Goal: Task Accomplishment & Management: Use online tool/utility

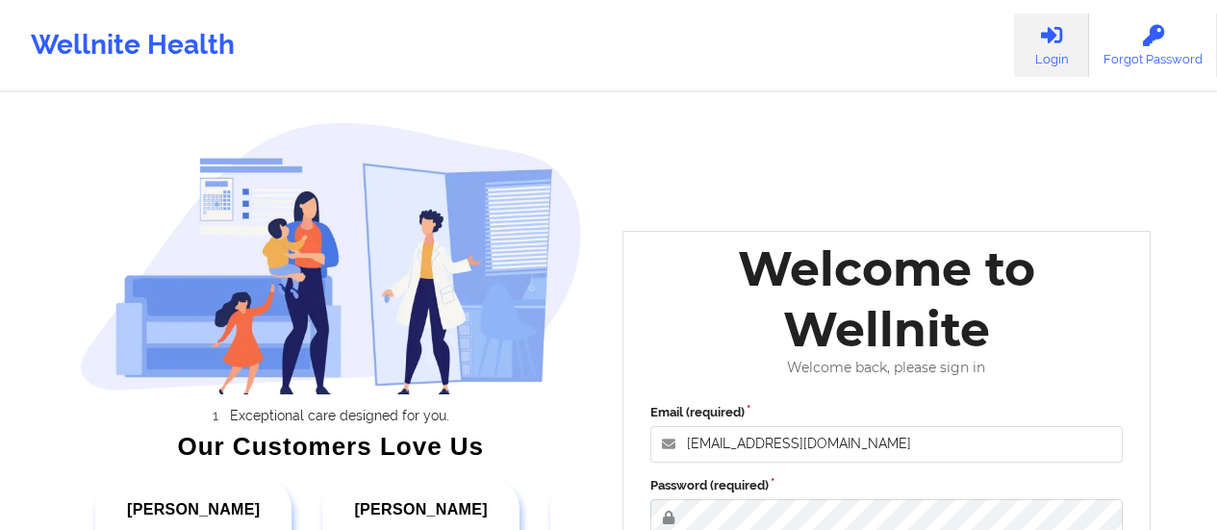
click at [809, 469] on div "Email (required) [EMAIL_ADDRESS][DOMAIN_NAME] Password (required) Keep me signe…" at bounding box center [887, 522] width 500 height 264
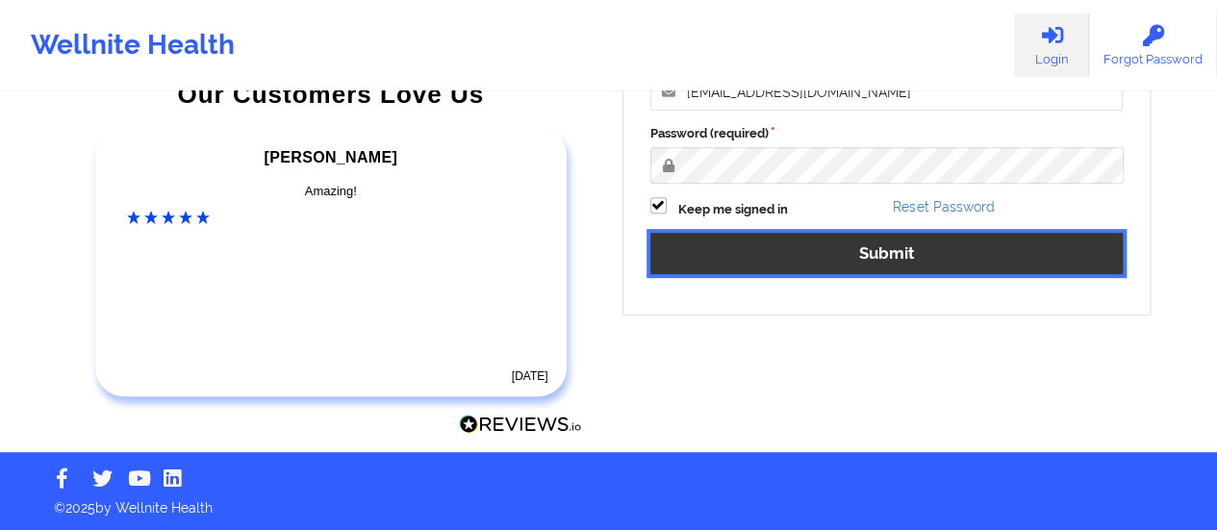
click at [796, 262] on button "Submit" at bounding box center [886, 253] width 473 height 41
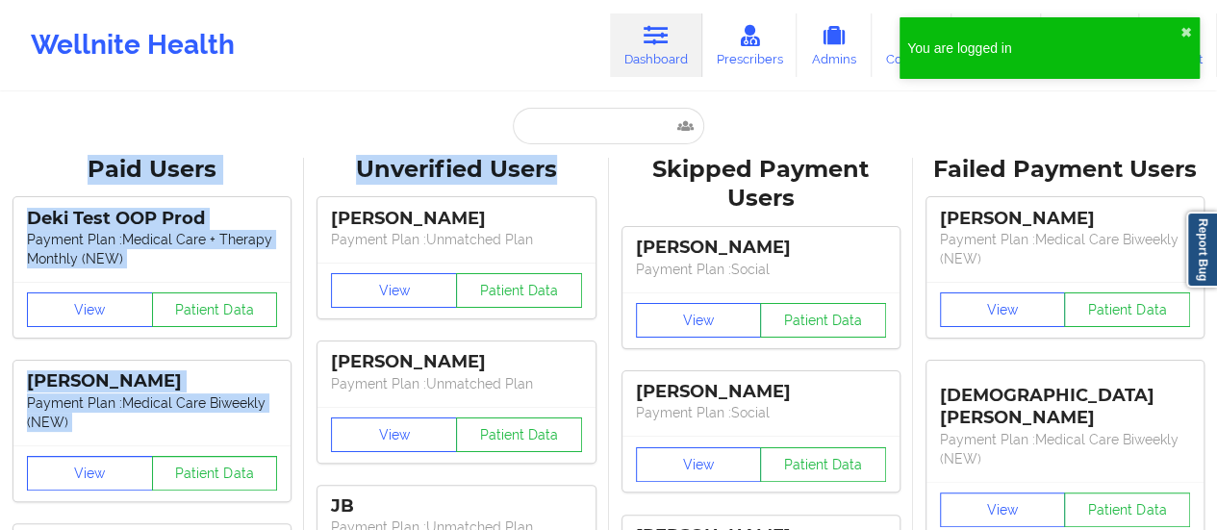
drag, startPoint x: 580, startPoint y: 152, endPoint x: 579, endPoint y: 126, distance: 26.0
click at [579, 126] on input "text" at bounding box center [608, 126] width 190 height 37
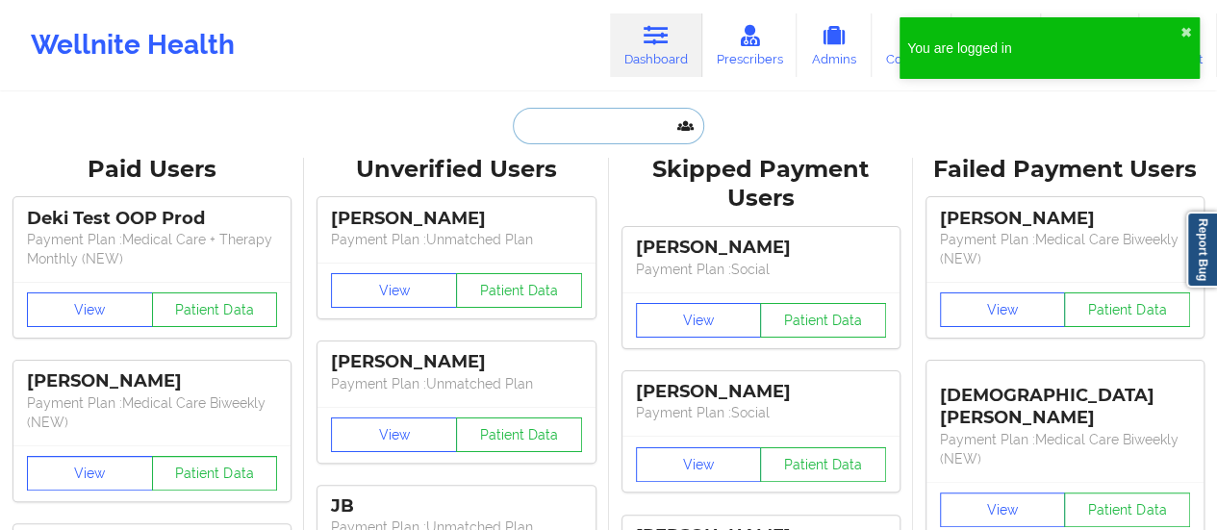
paste input "[EMAIL_ADDRESS][DOMAIN_NAME]"
type input "[EMAIL_ADDRESS][DOMAIN_NAME]"
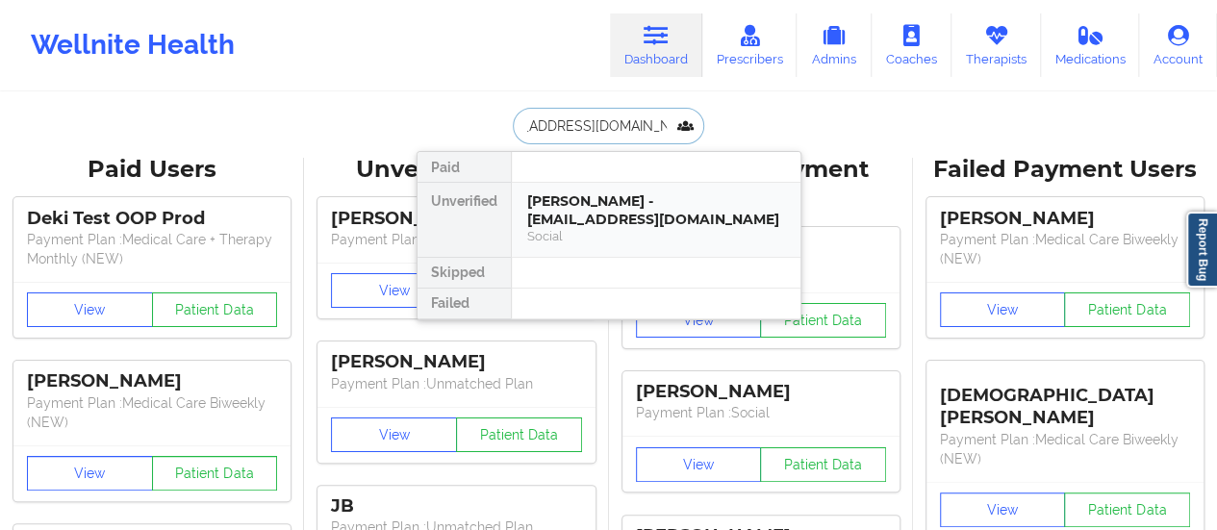
click at [575, 217] on div "[PERSON_NAME] - [EMAIL_ADDRESS][DOMAIN_NAME]" at bounding box center [656, 210] width 258 height 36
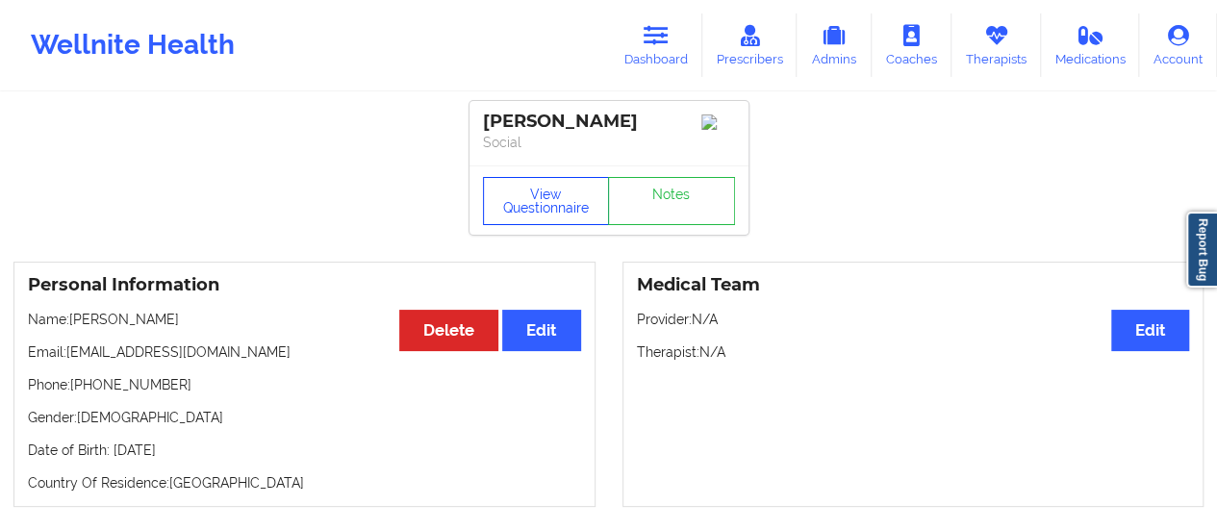
click at [529, 189] on button "View Questionnaire" at bounding box center [546, 201] width 127 height 48
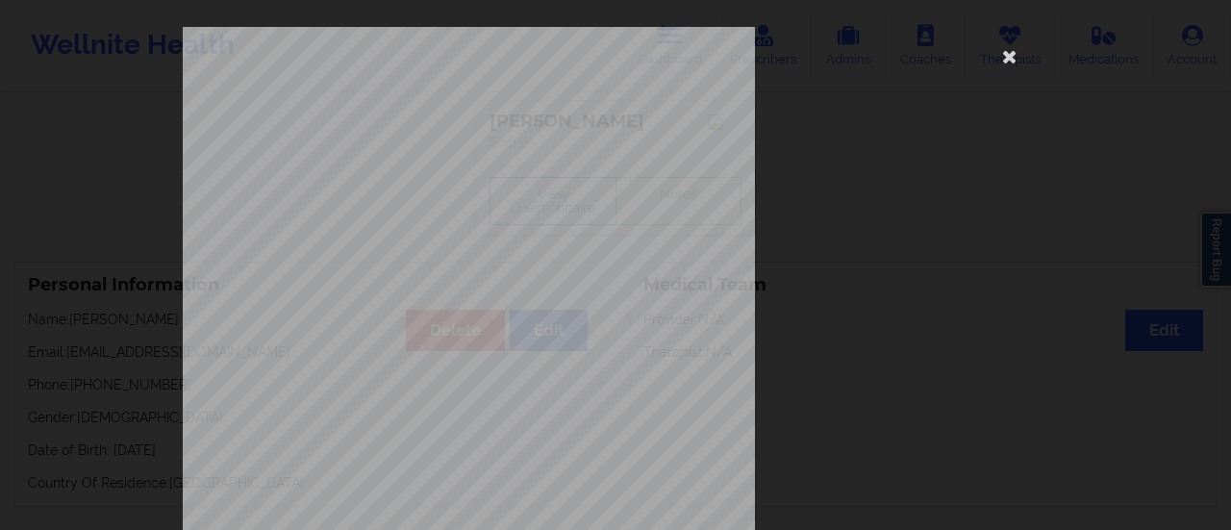
scroll to position [387, 0]
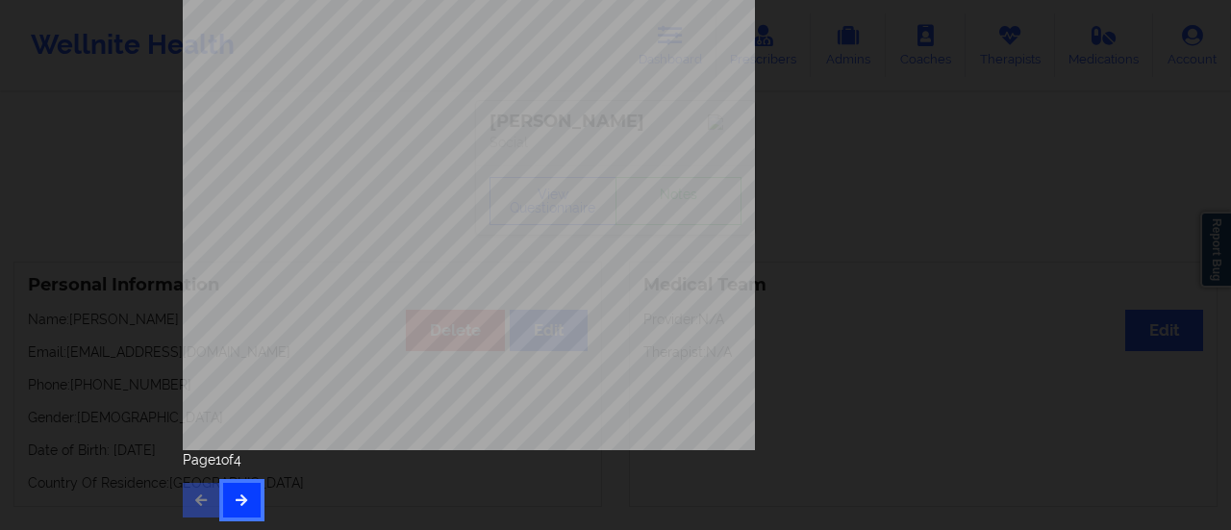
click at [242, 502] on icon "button" at bounding box center [242, 499] width 16 height 12
click at [240, 501] on icon "button" at bounding box center [242, 499] width 16 height 12
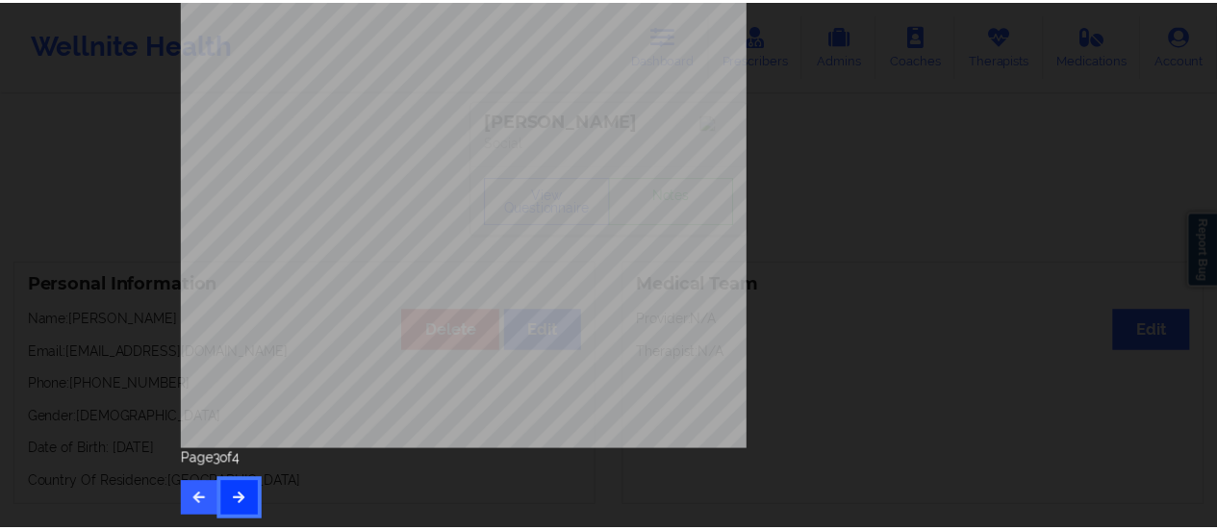
scroll to position [0, 0]
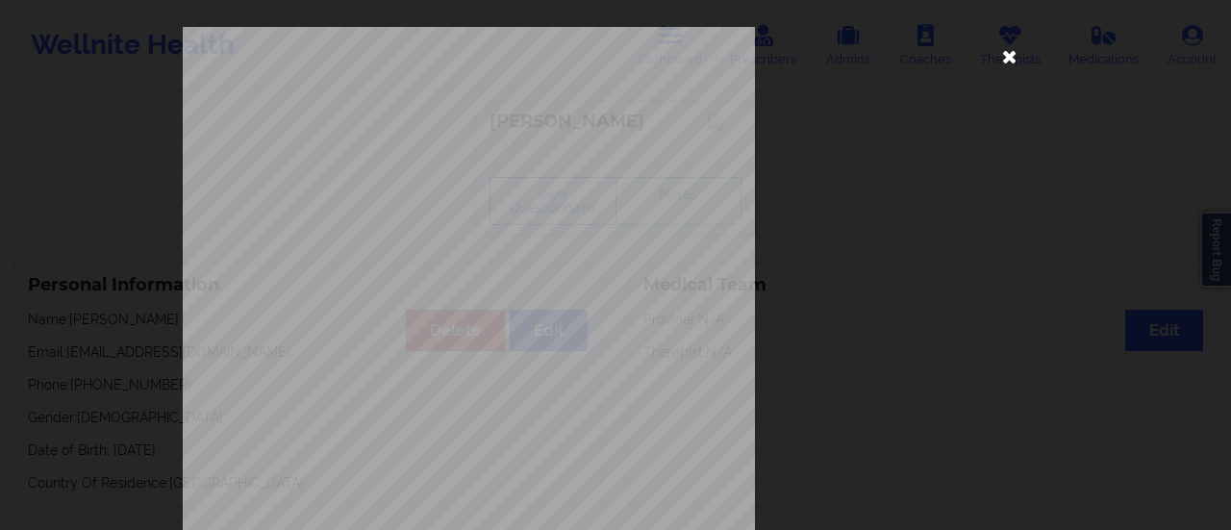
click at [1014, 53] on icon at bounding box center [1010, 55] width 31 height 31
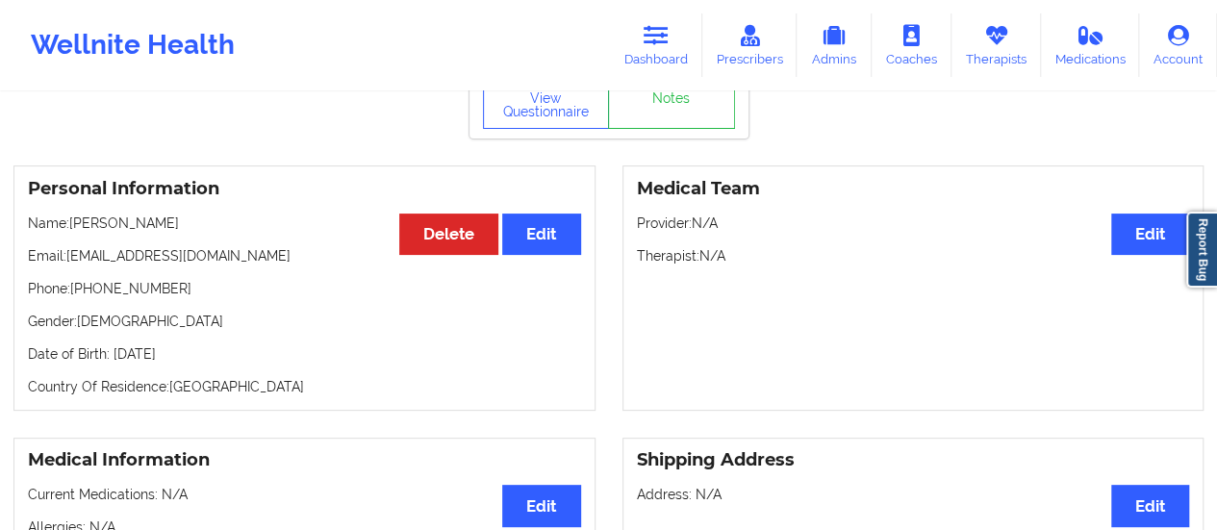
scroll to position [91, 0]
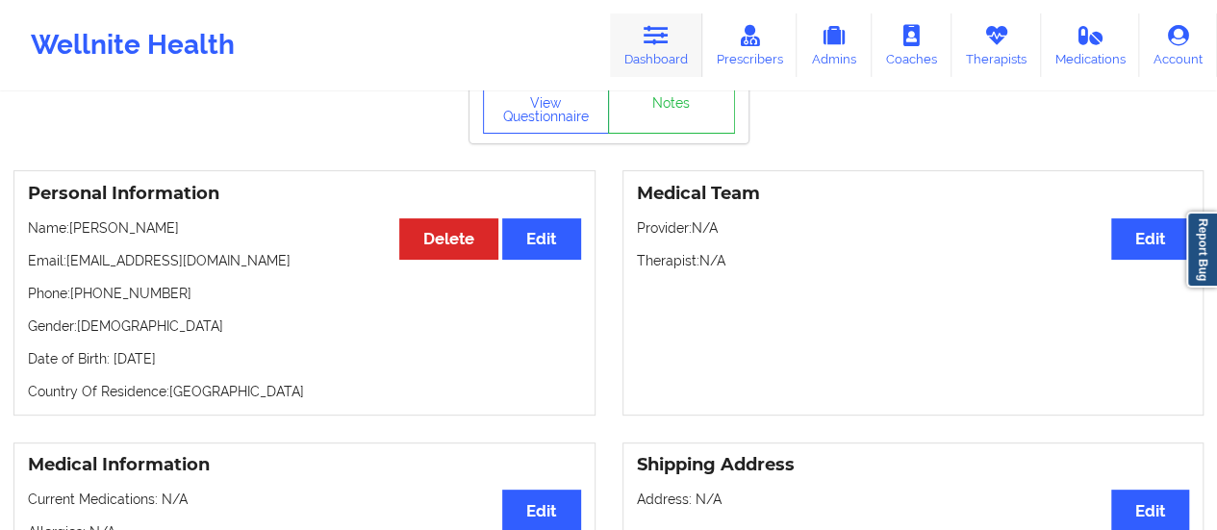
click at [679, 34] on link "Dashboard" at bounding box center [656, 44] width 92 height 63
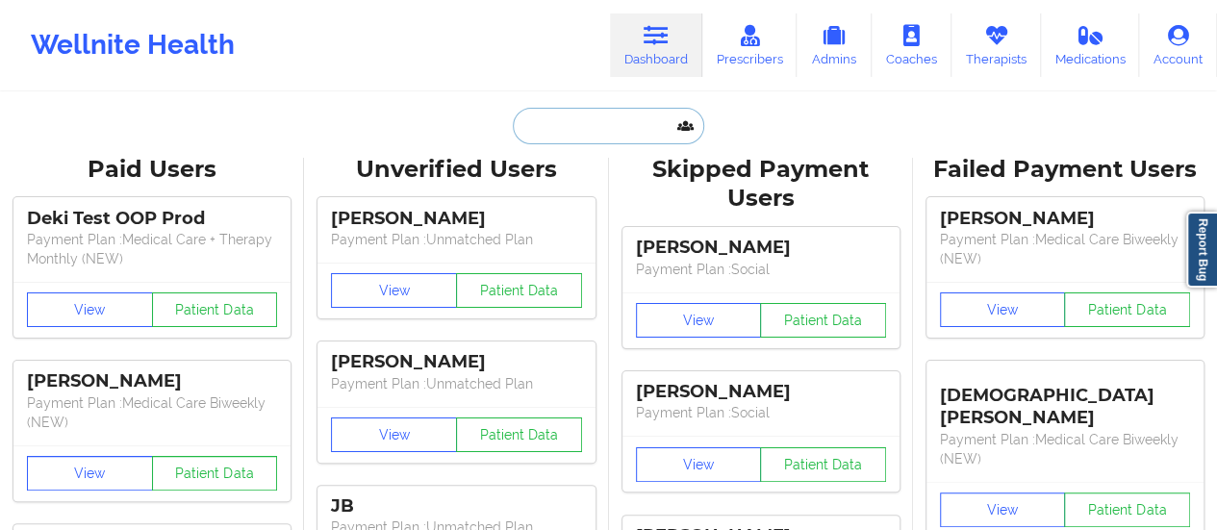
click at [543, 134] on input "text" at bounding box center [608, 126] width 190 height 37
paste input "[EMAIL_ADDRESS][DOMAIN_NAME]"
type input "[EMAIL_ADDRESS][DOMAIN_NAME]"
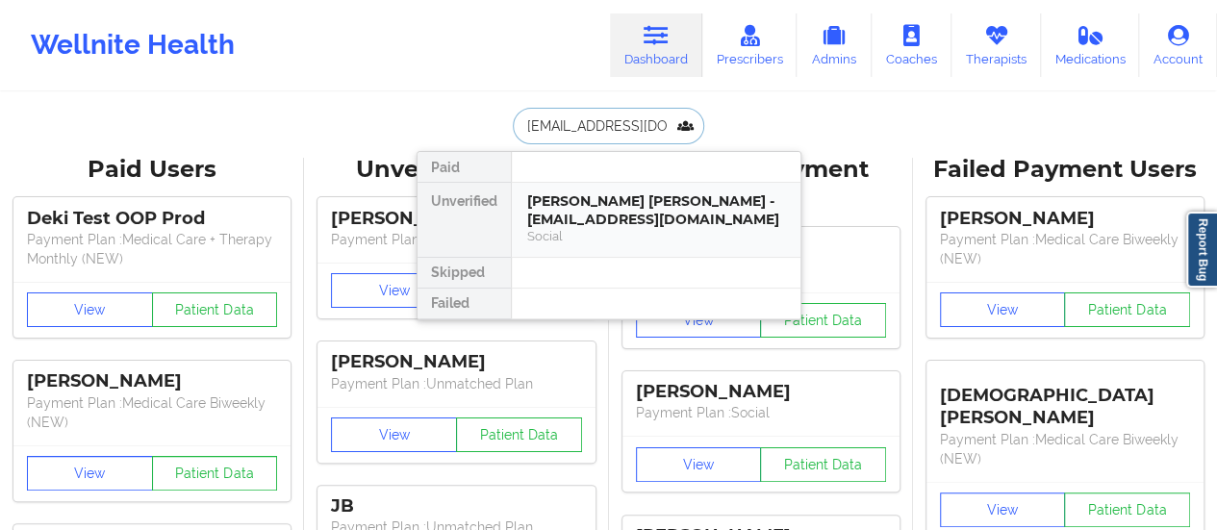
click at [621, 214] on div "[PERSON_NAME] [PERSON_NAME] - [EMAIL_ADDRESS][DOMAIN_NAME]" at bounding box center [656, 210] width 258 height 36
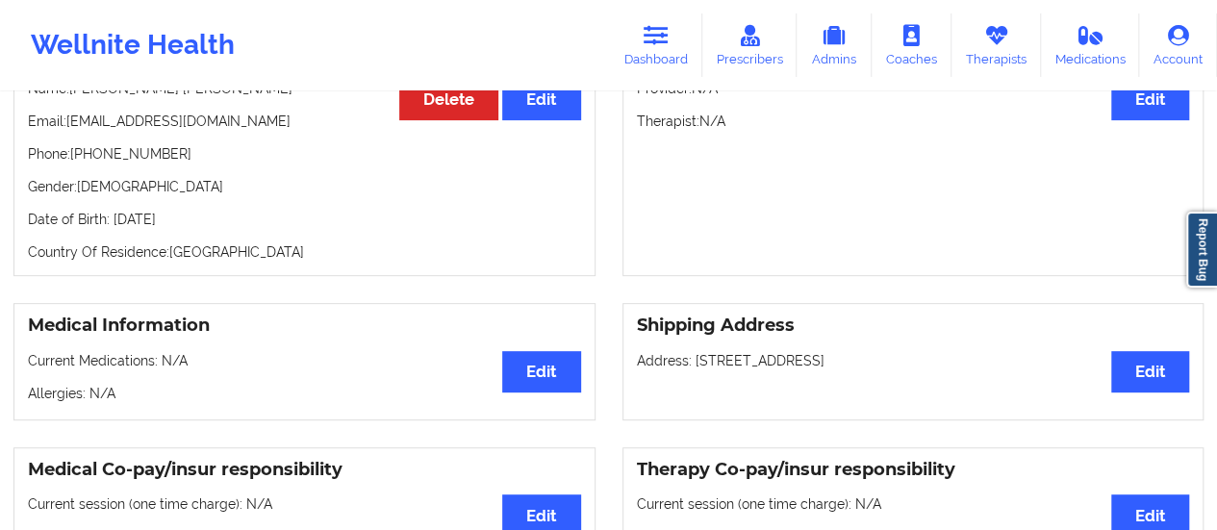
scroll to position [223, 0]
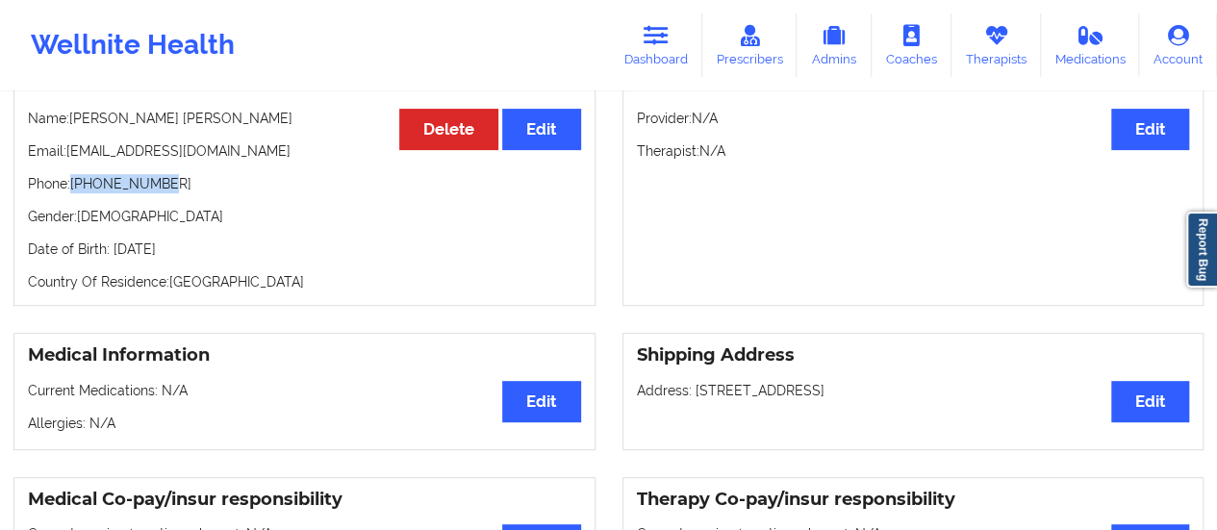
drag, startPoint x: 160, startPoint y: 168, endPoint x: 75, endPoint y: 161, distance: 85.0
click at [75, 174] on p "Phone: [PHONE_NUMBER]" at bounding box center [304, 183] width 553 height 19
copy p "[PHONE_NUMBER]"
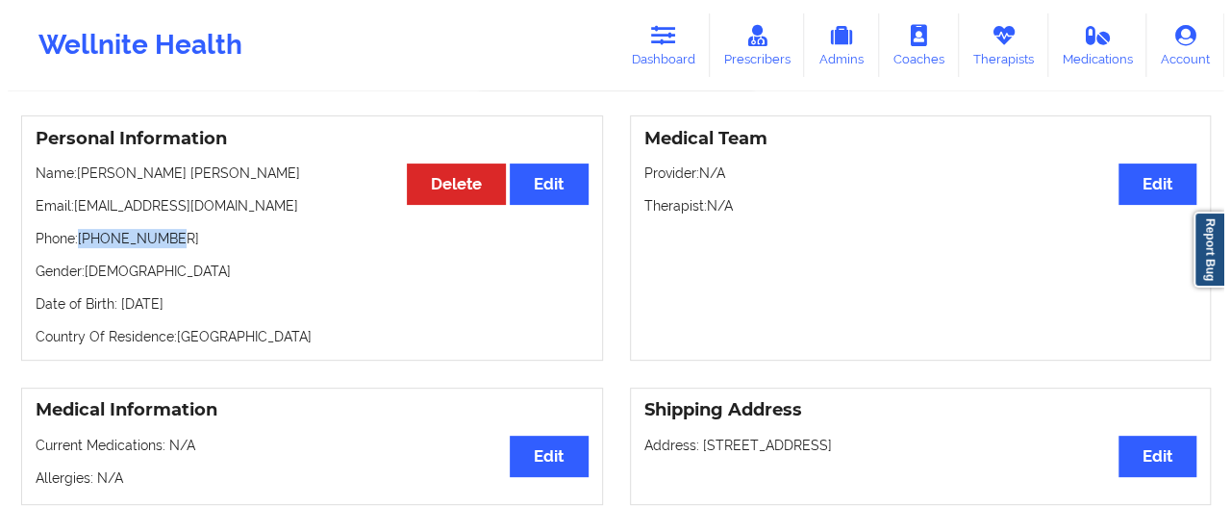
scroll to position [0, 0]
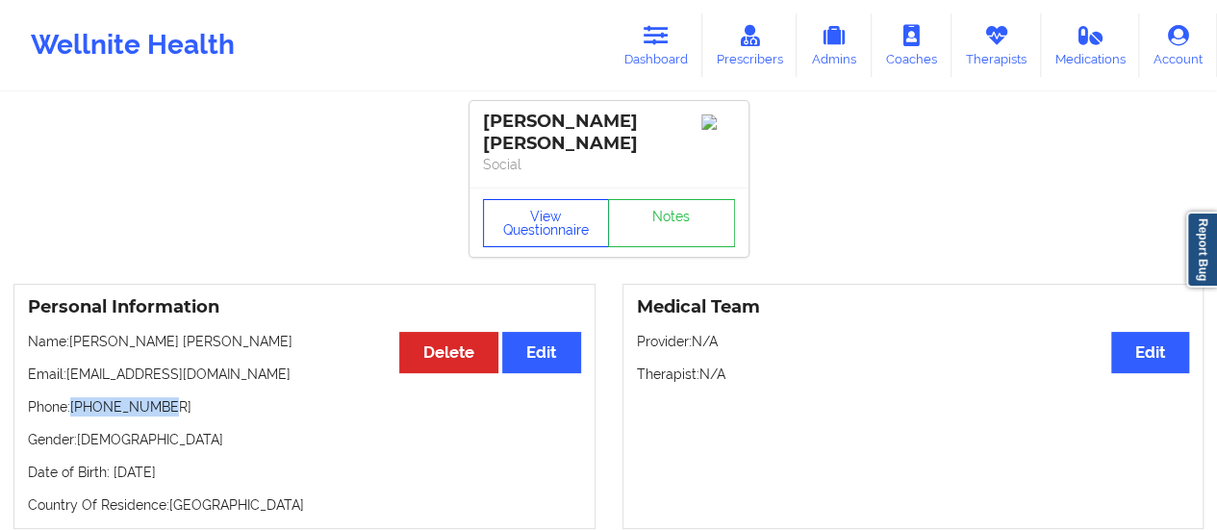
click at [517, 208] on button "View Questionnaire" at bounding box center [546, 223] width 127 height 48
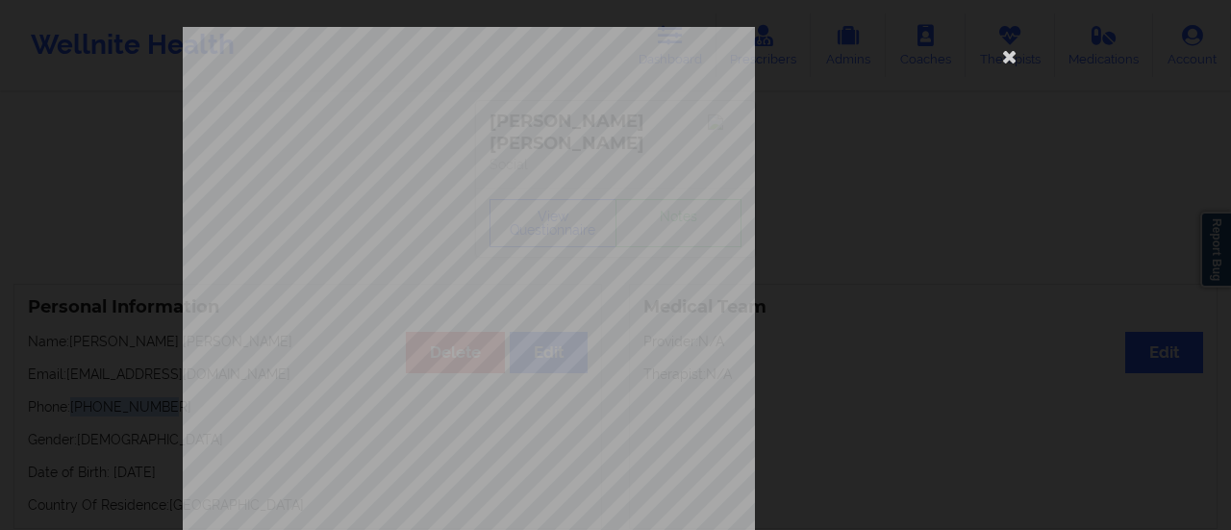
scroll to position [387, 0]
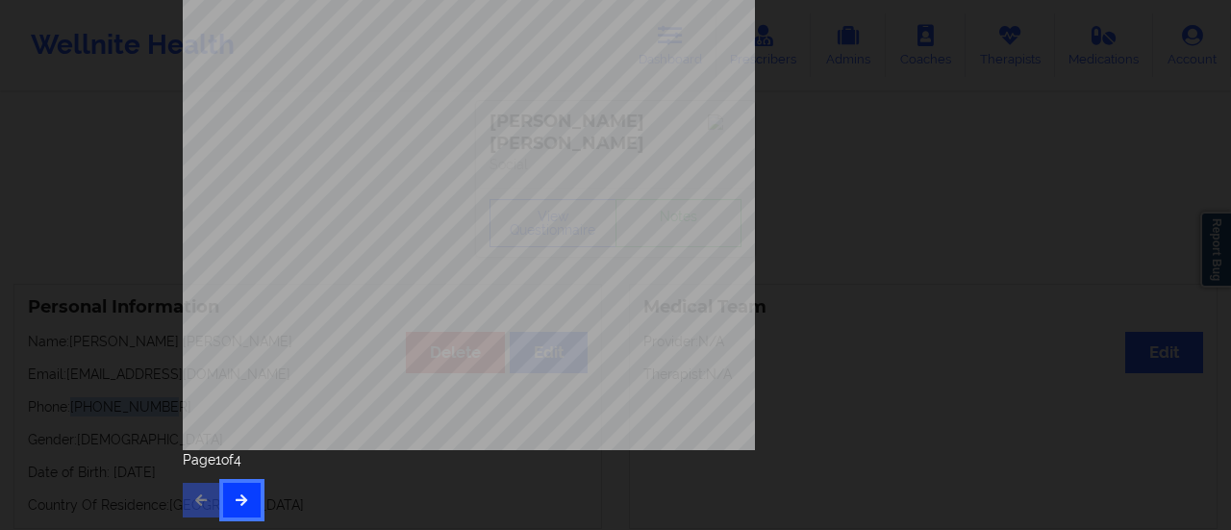
click at [242, 505] on icon "button" at bounding box center [242, 499] width 16 height 12
click at [236, 502] on icon "button" at bounding box center [242, 499] width 16 height 12
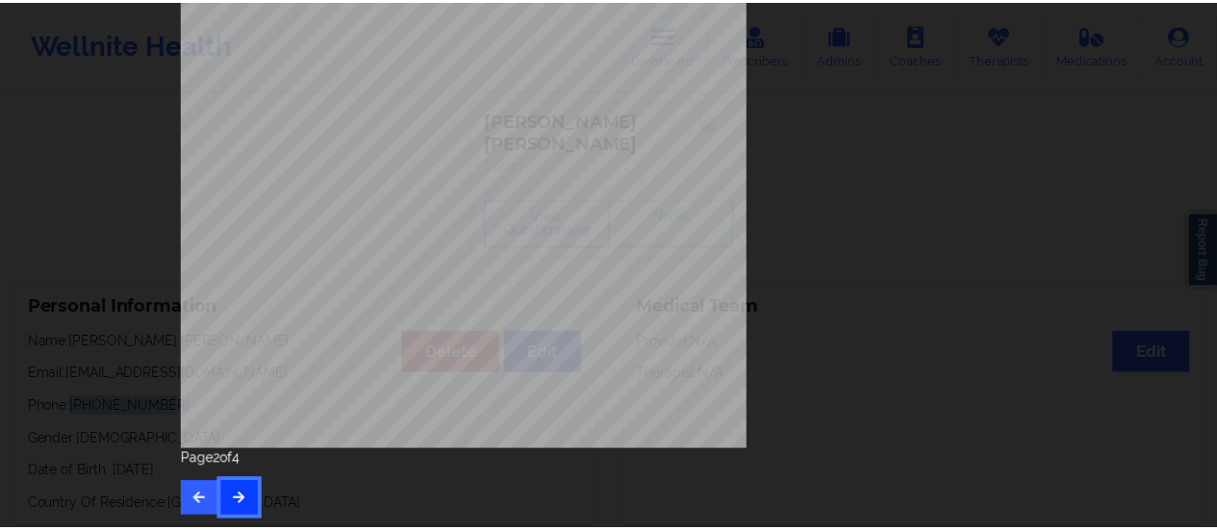
scroll to position [0, 0]
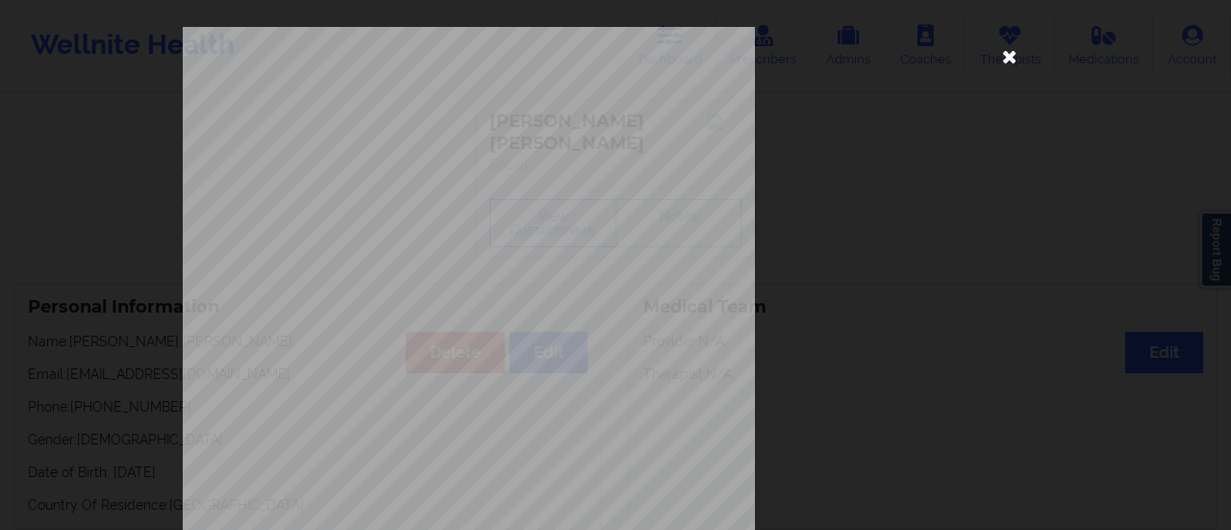
click at [1002, 51] on icon at bounding box center [1010, 55] width 31 height 31
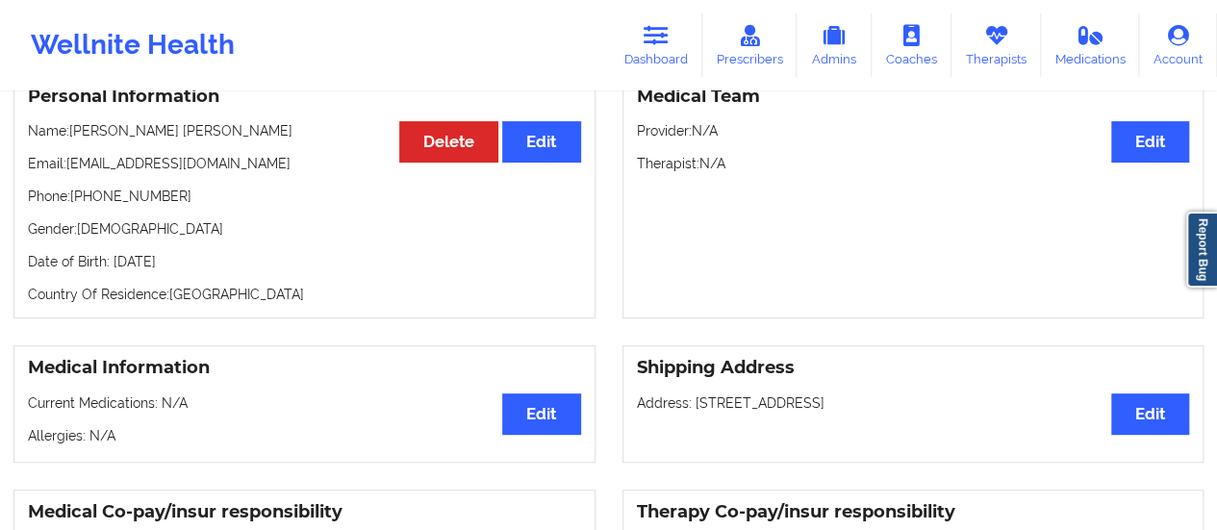
scroll to position [183, 0]
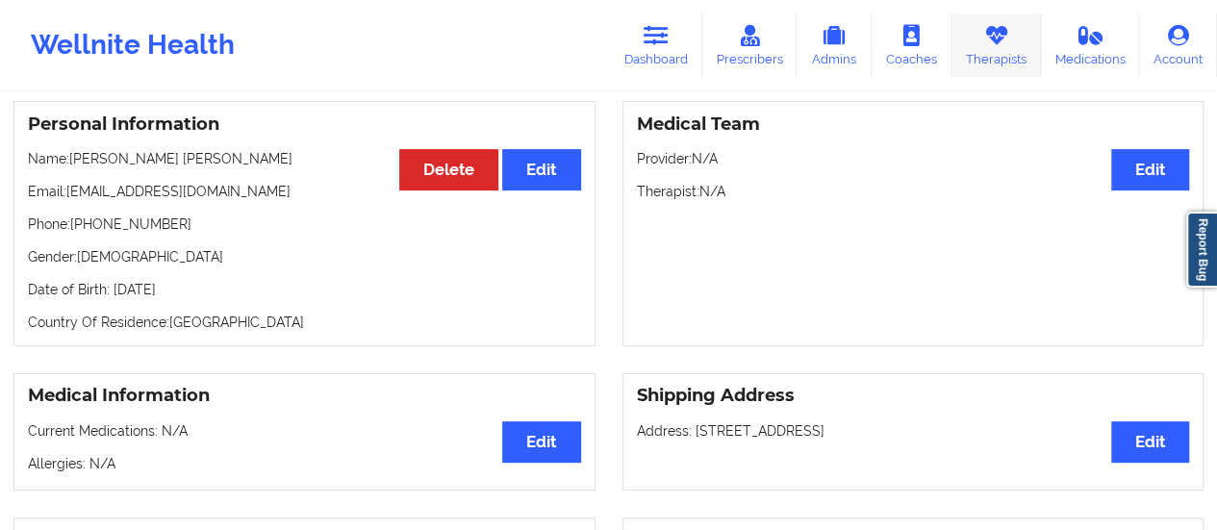
click at [991, 51] on link "Therapists" at bounding box center [995, 44] width 89 height 63
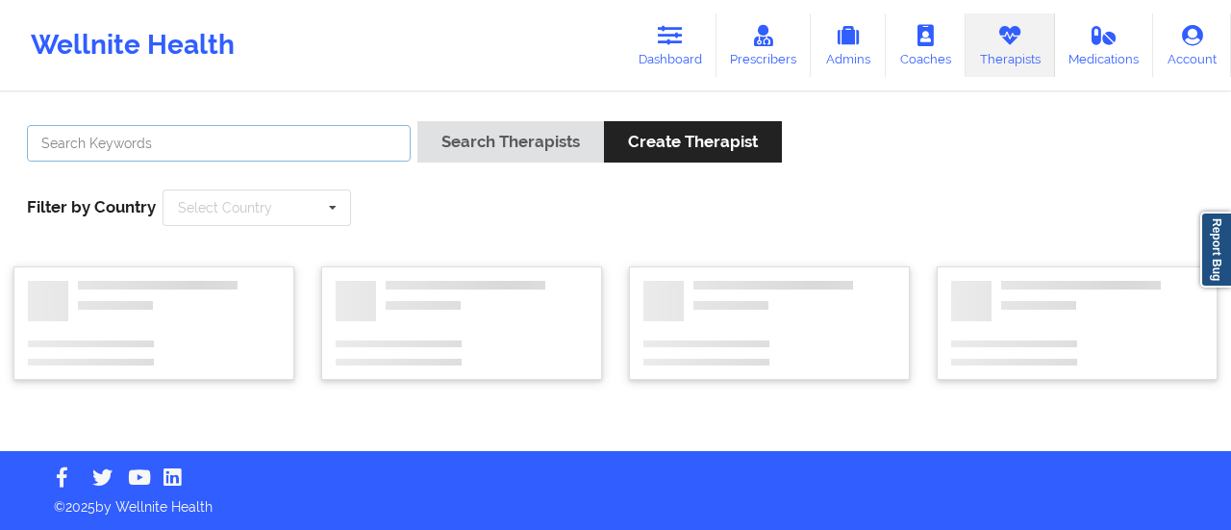
click at [285, 153] on input "text" at bounding box center [219, 143] width 384 height 37
paste input "[PERSON_NAME]"
type input "[PERSON_NAME]"
